Goal: Information Seeking & Learning: Learn about a topic

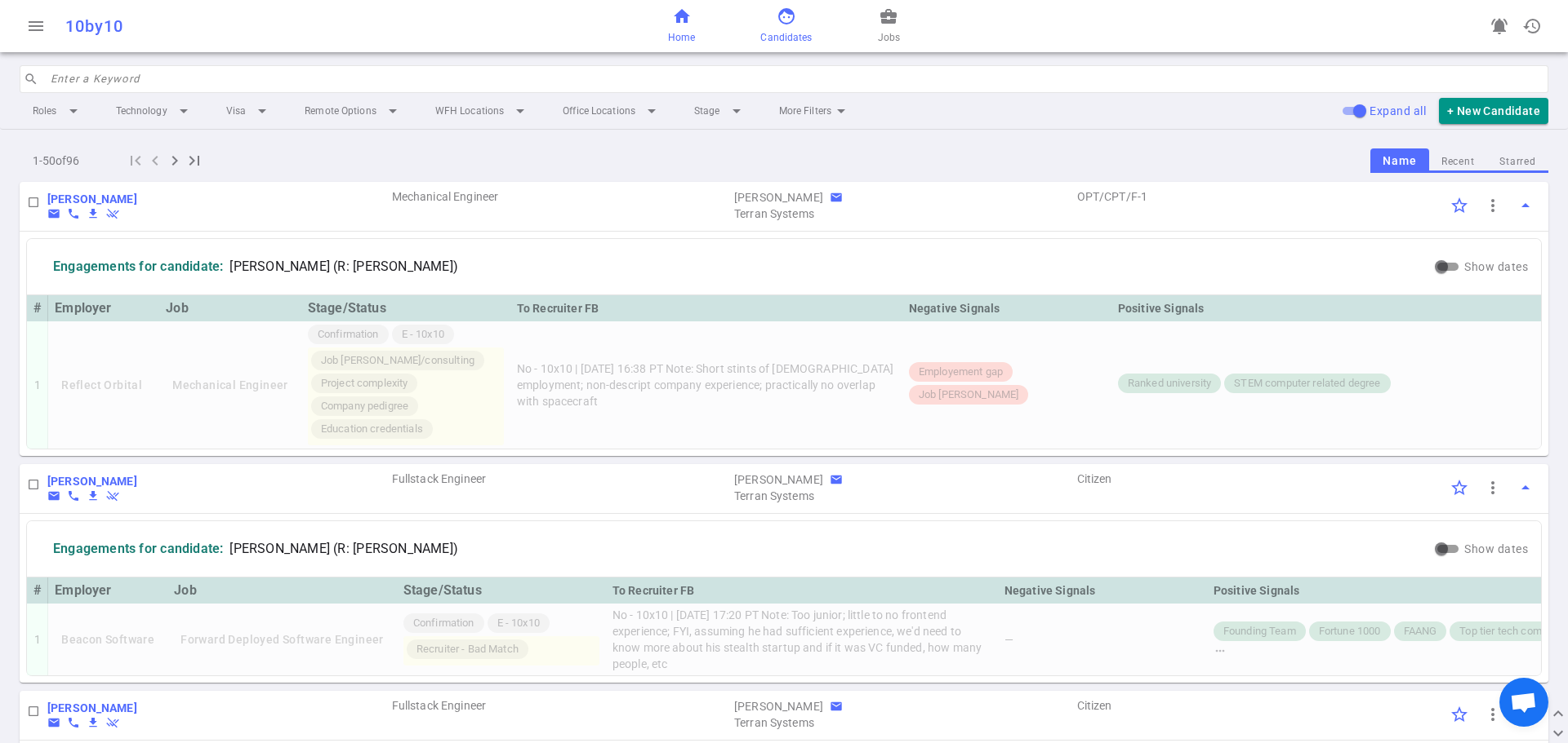
click at [690, 26] on link "home Home" at bounding box center [682, 26] width 27 height 39
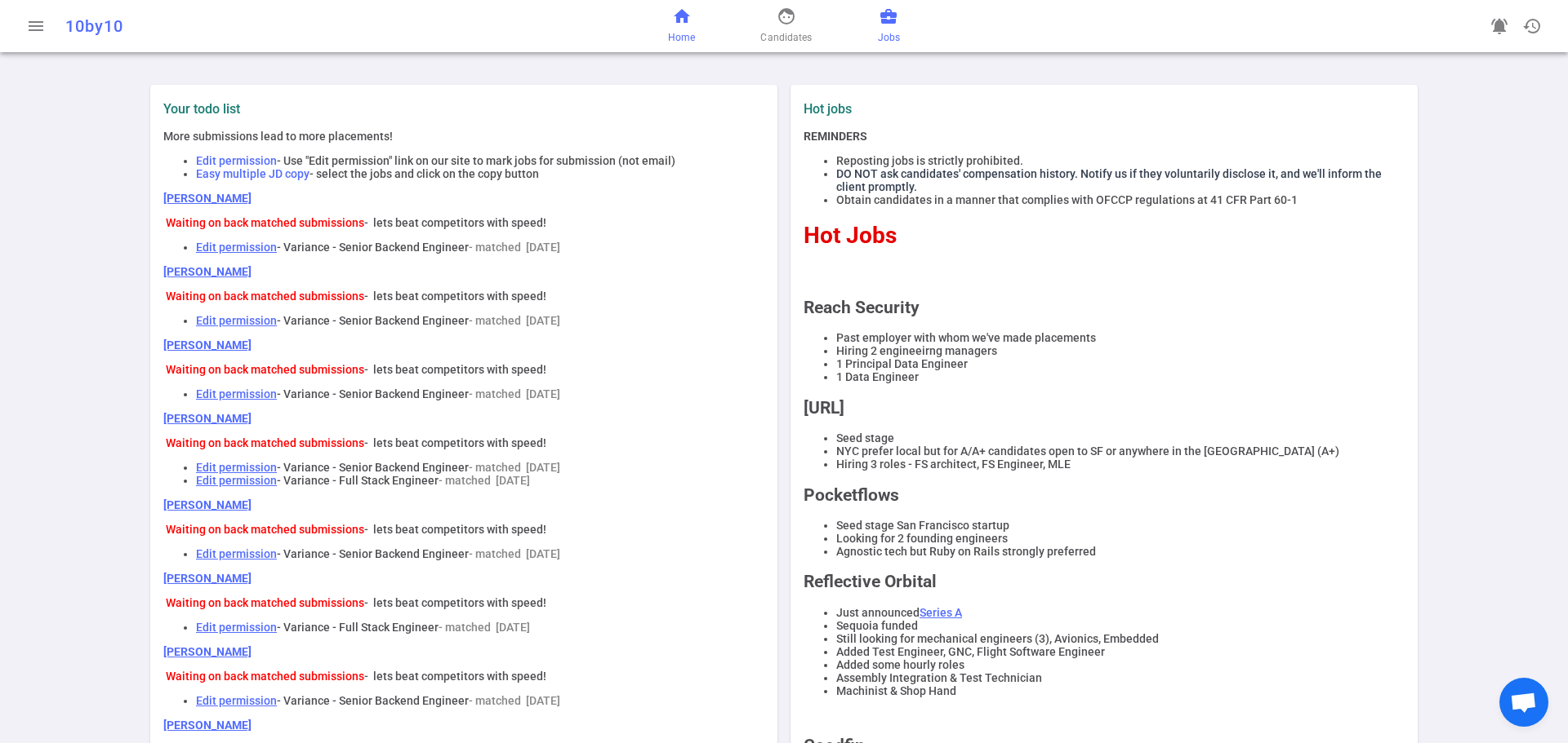
click at [888, 17] on span "business_center" at bounding box center [888, 16] width 20 height 20
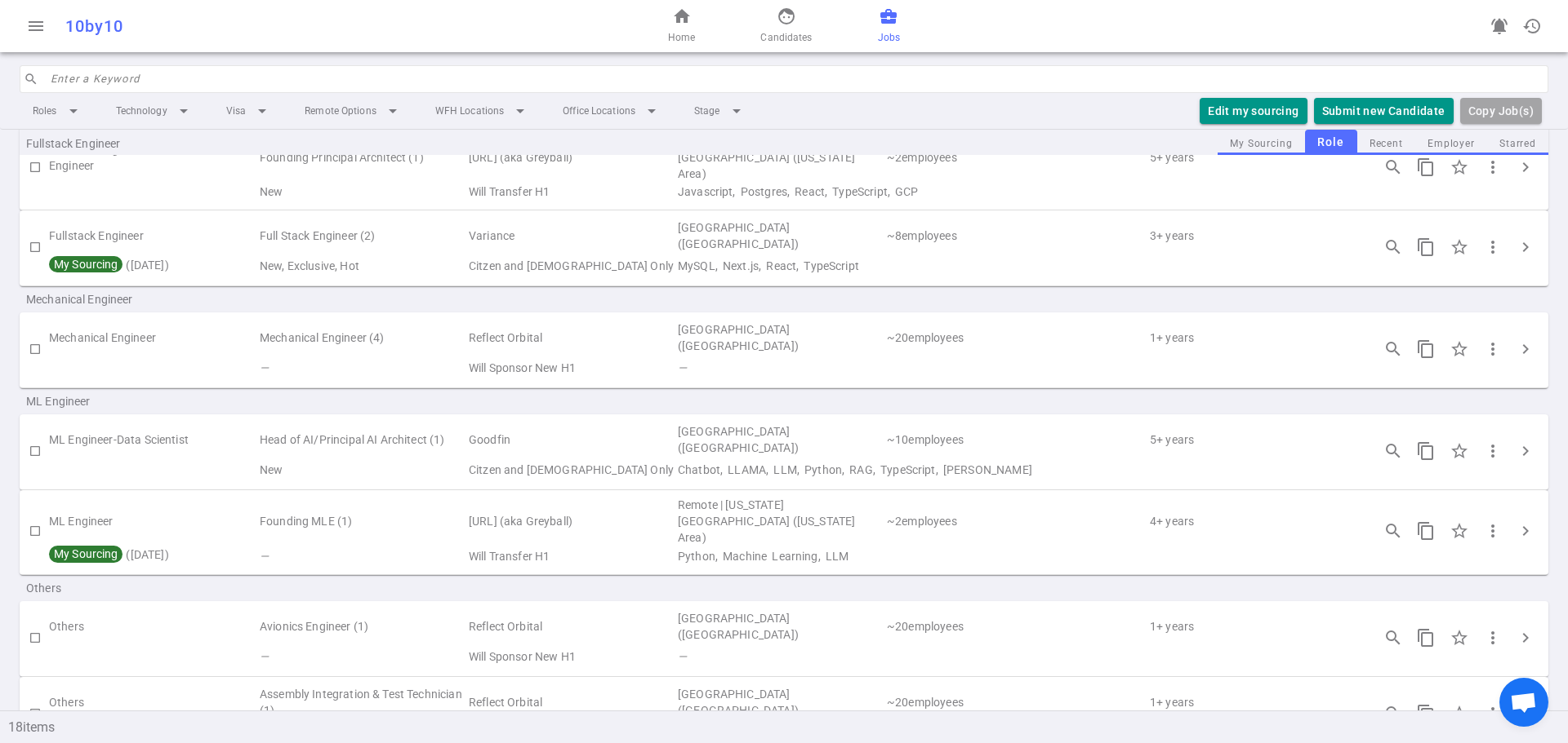
scroll to position [898, 0]
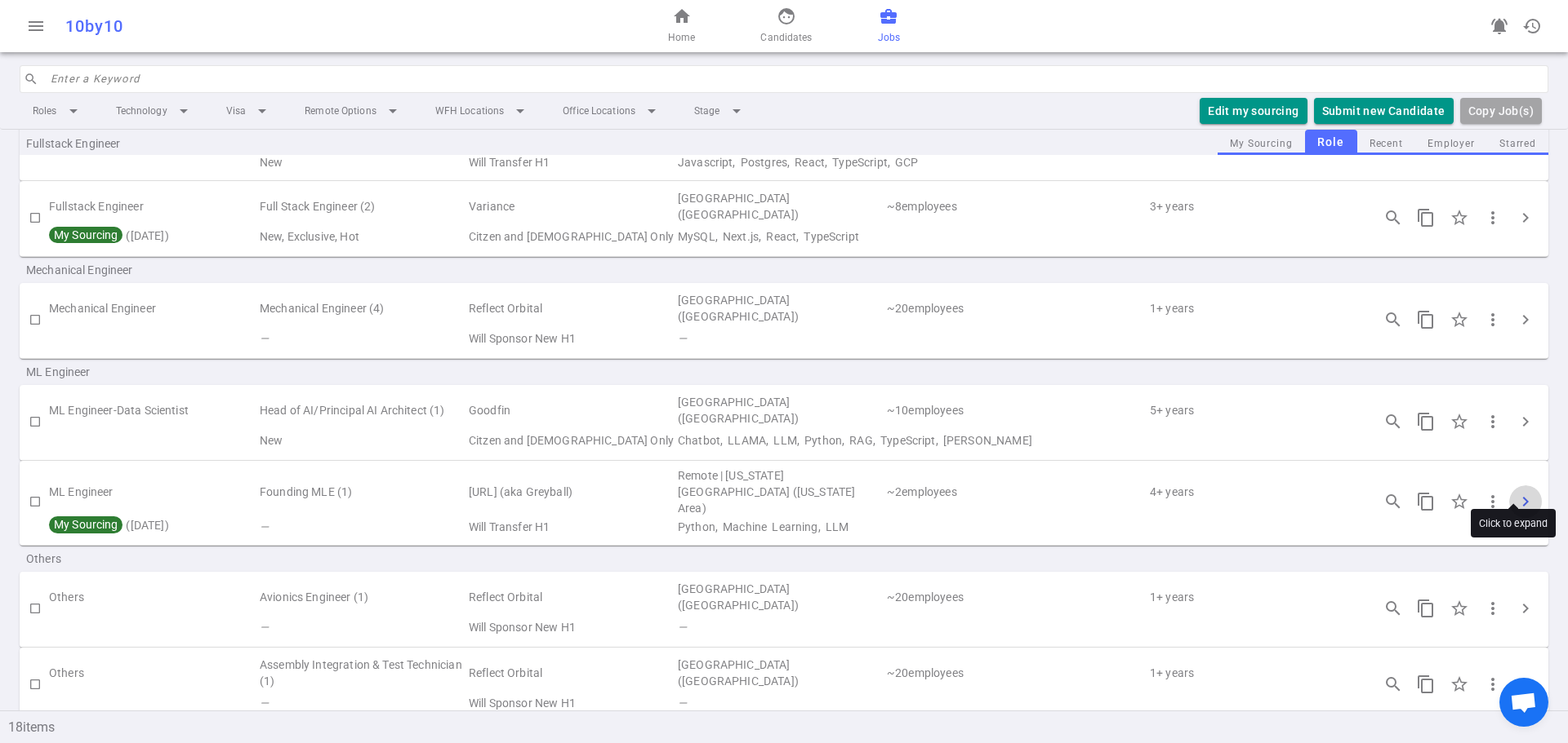
click at [1515, 492] on span "chevron_right" at bounding box center [1524, 501] width 20 height 20
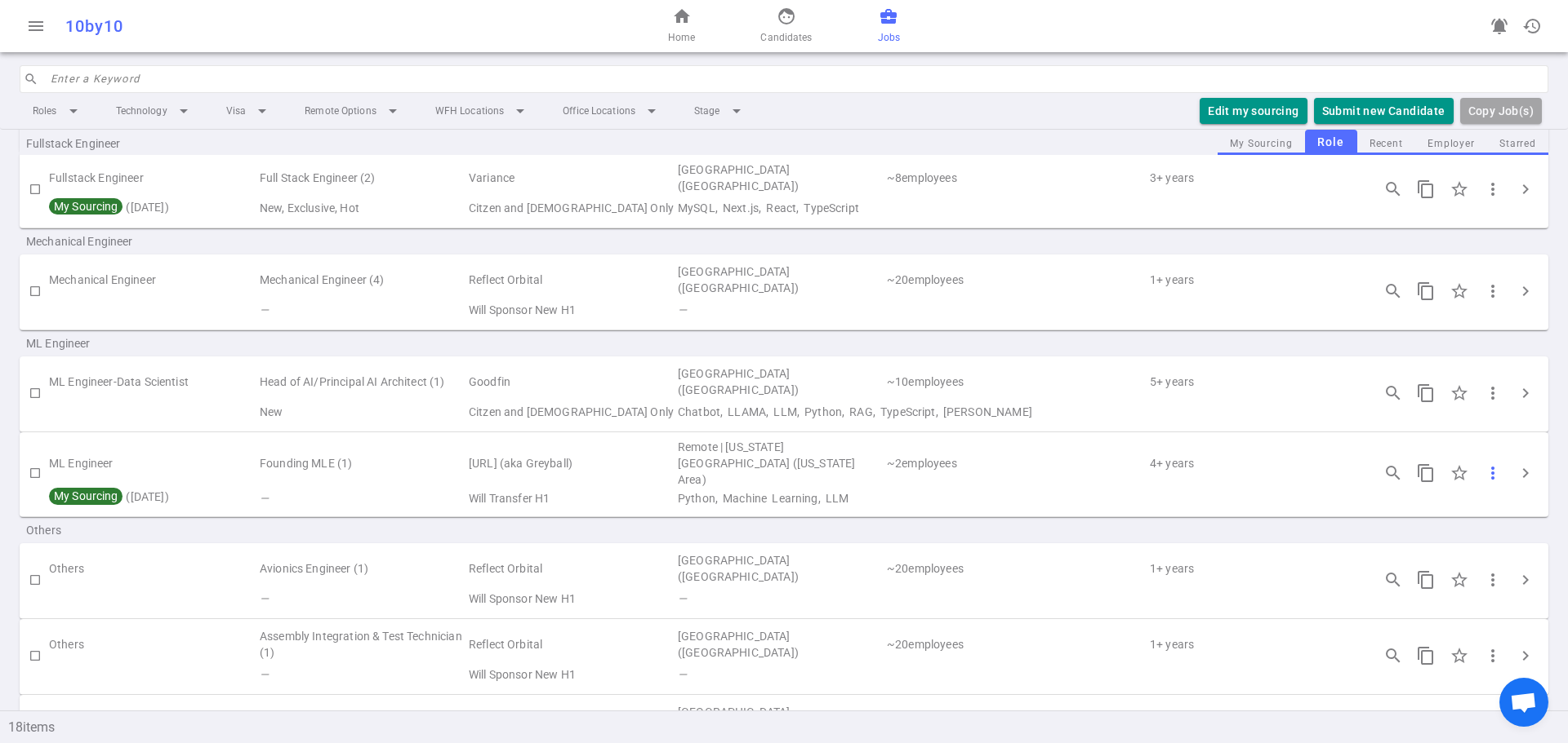
scroll to position [920, 0]
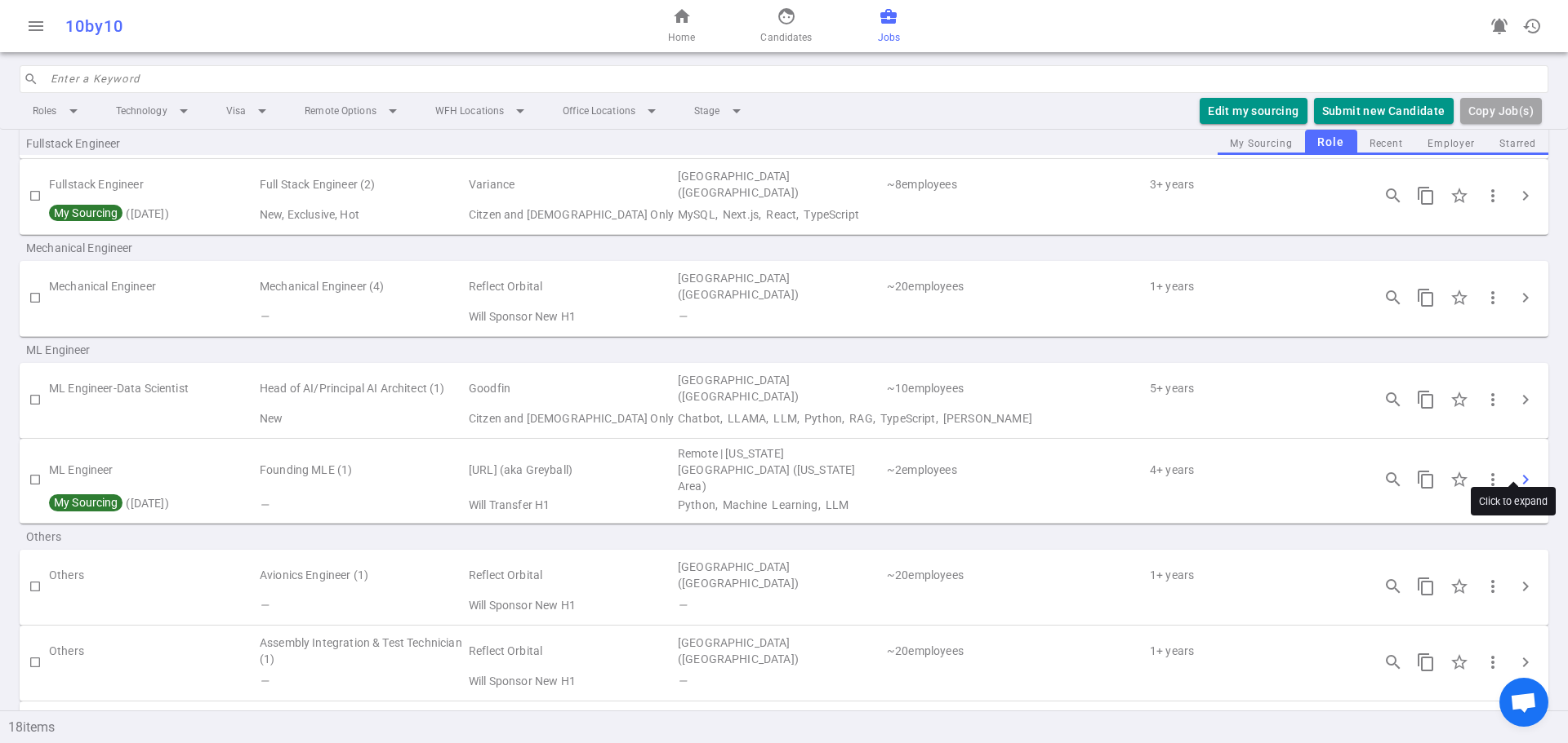
click at [1524, 464] on button "chevron_right" at bounding box center [1525, 480] width 32 height 32
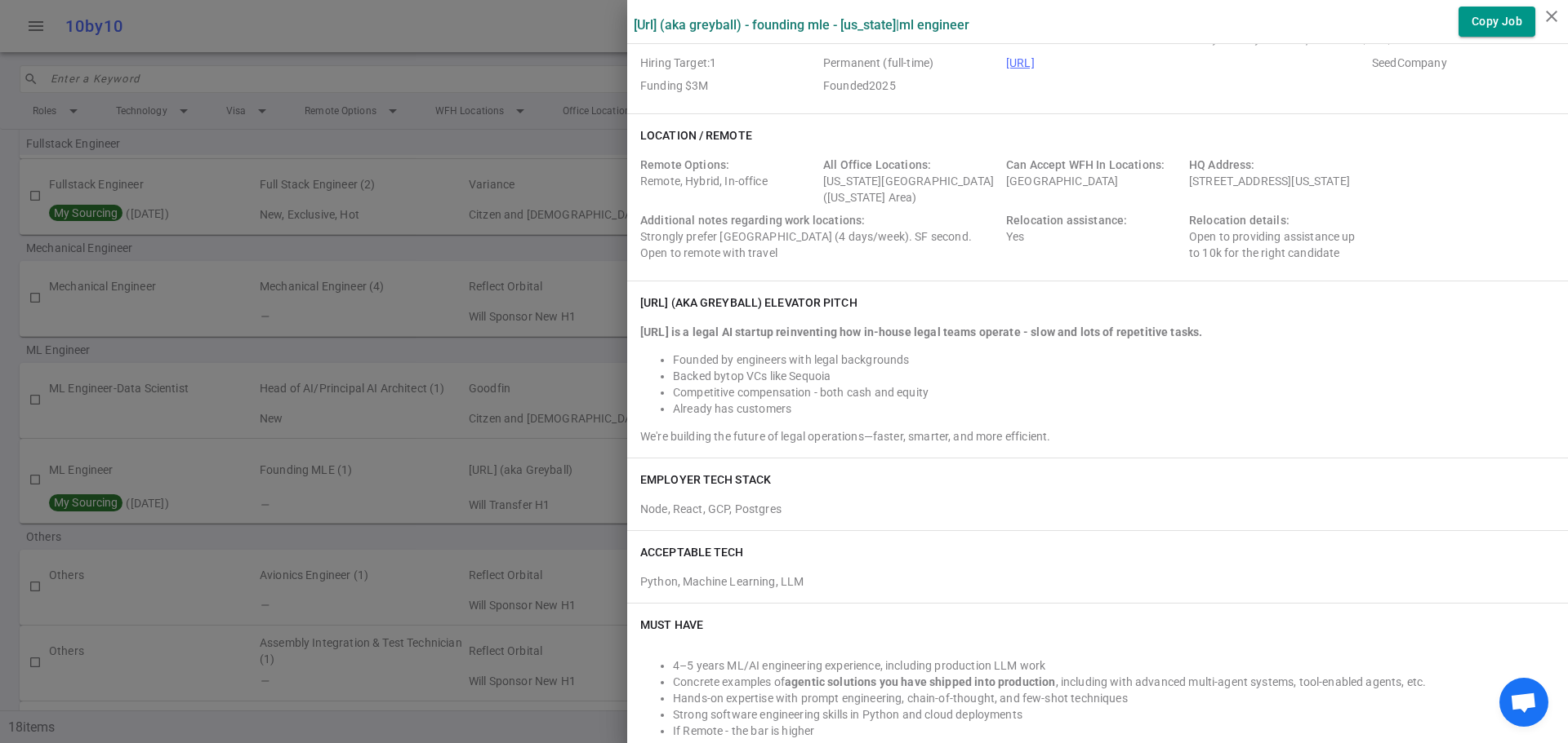
scroll to position [0, 0]
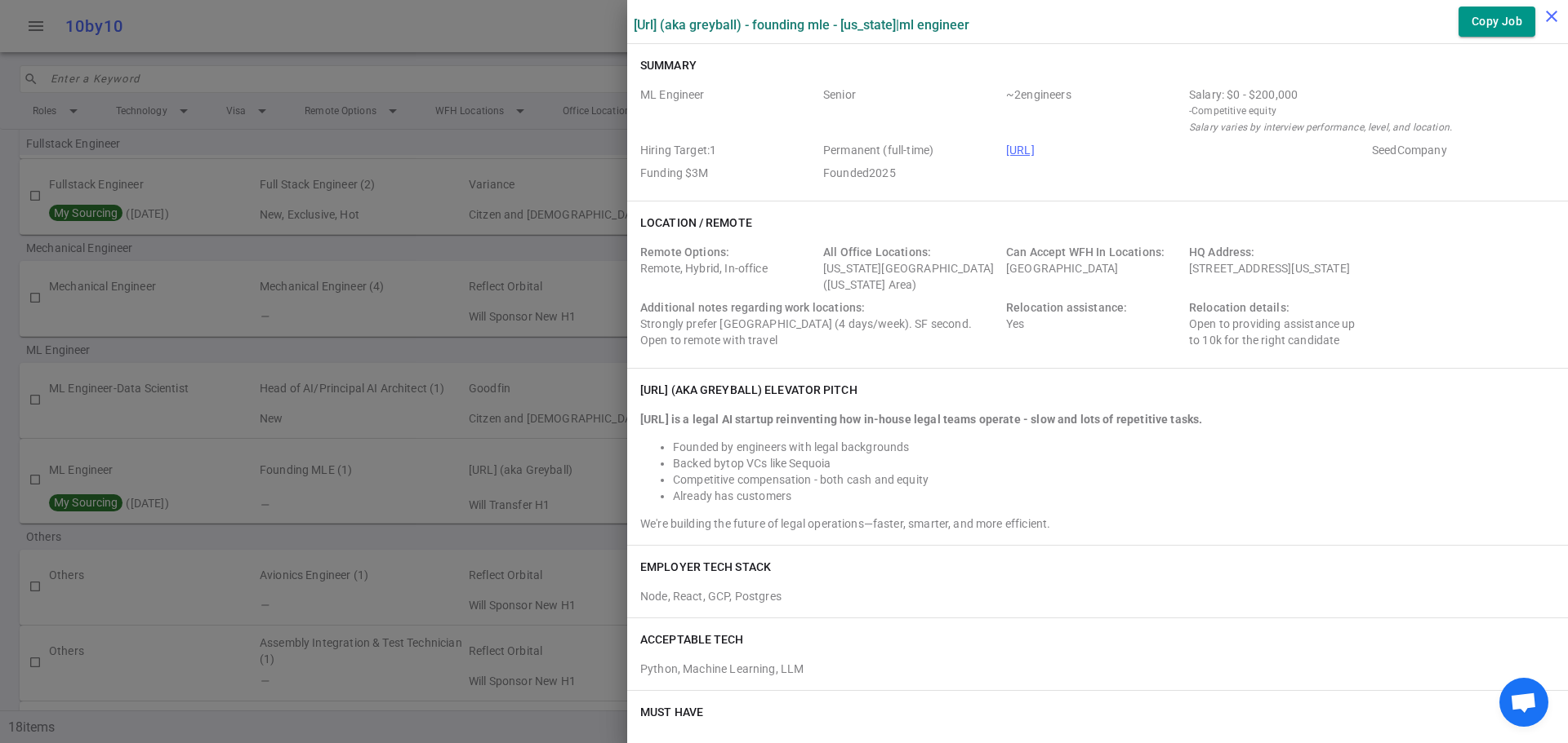
click at [1550, 15] on icon "close" at bounding box center [1551, 16] width 20 height 20
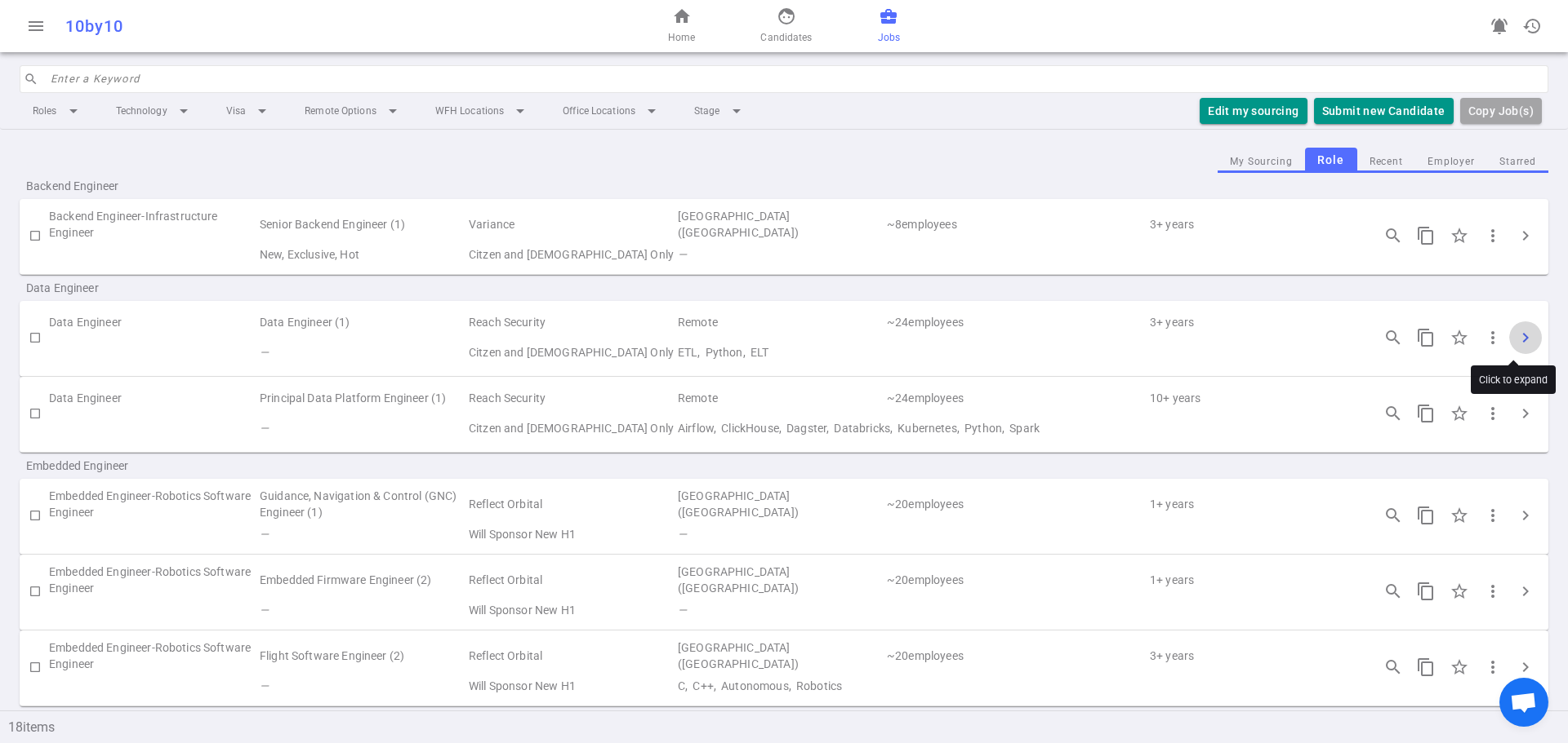
click at [1515, 335] on span "chevron_right" at bounding box center [1524, 337] width 20 height 20
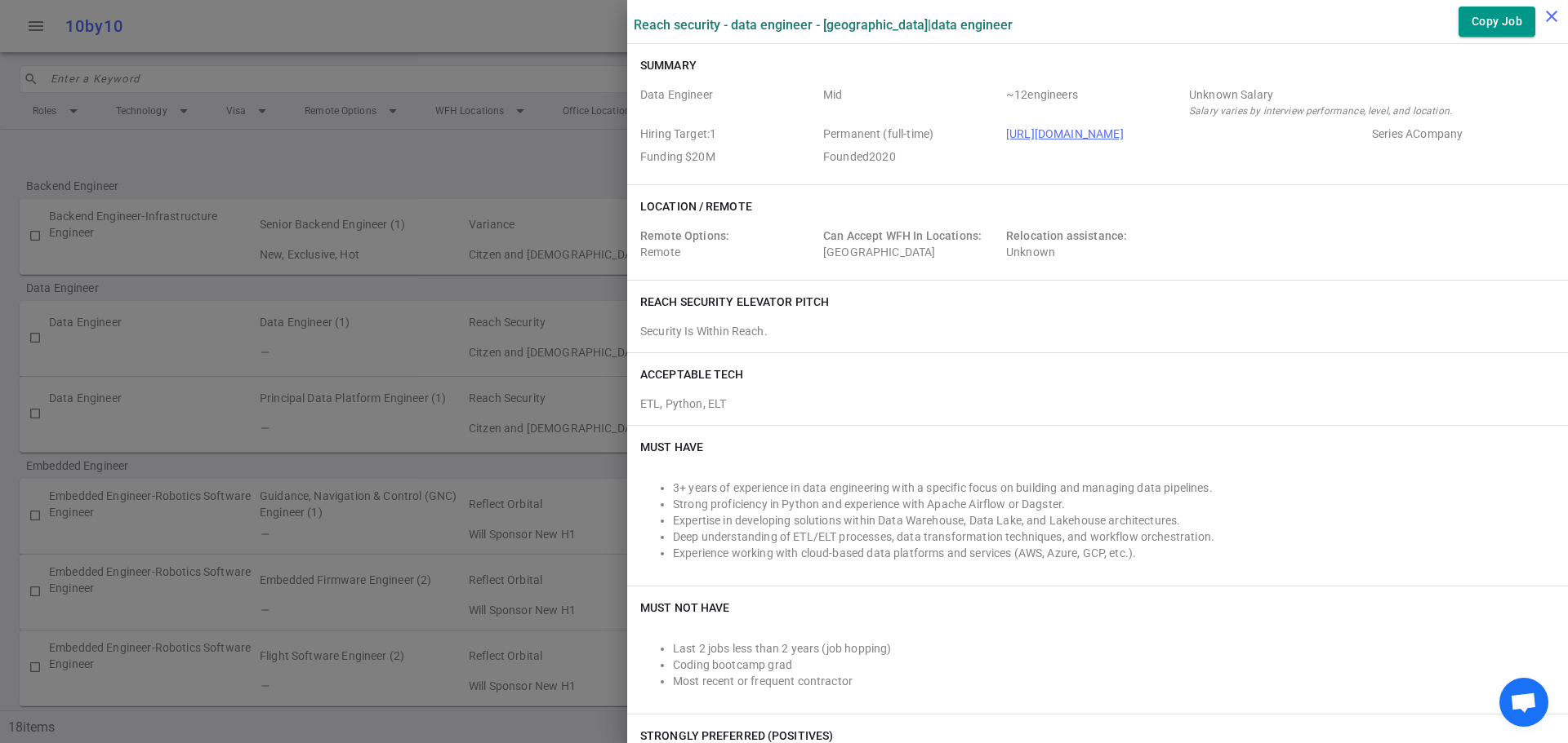
click at [1547, 15] on icon "close" at bounding box center [1551, 16] width 20 height 20
